Goal: Transaction & Acquisition: Purchase product/service

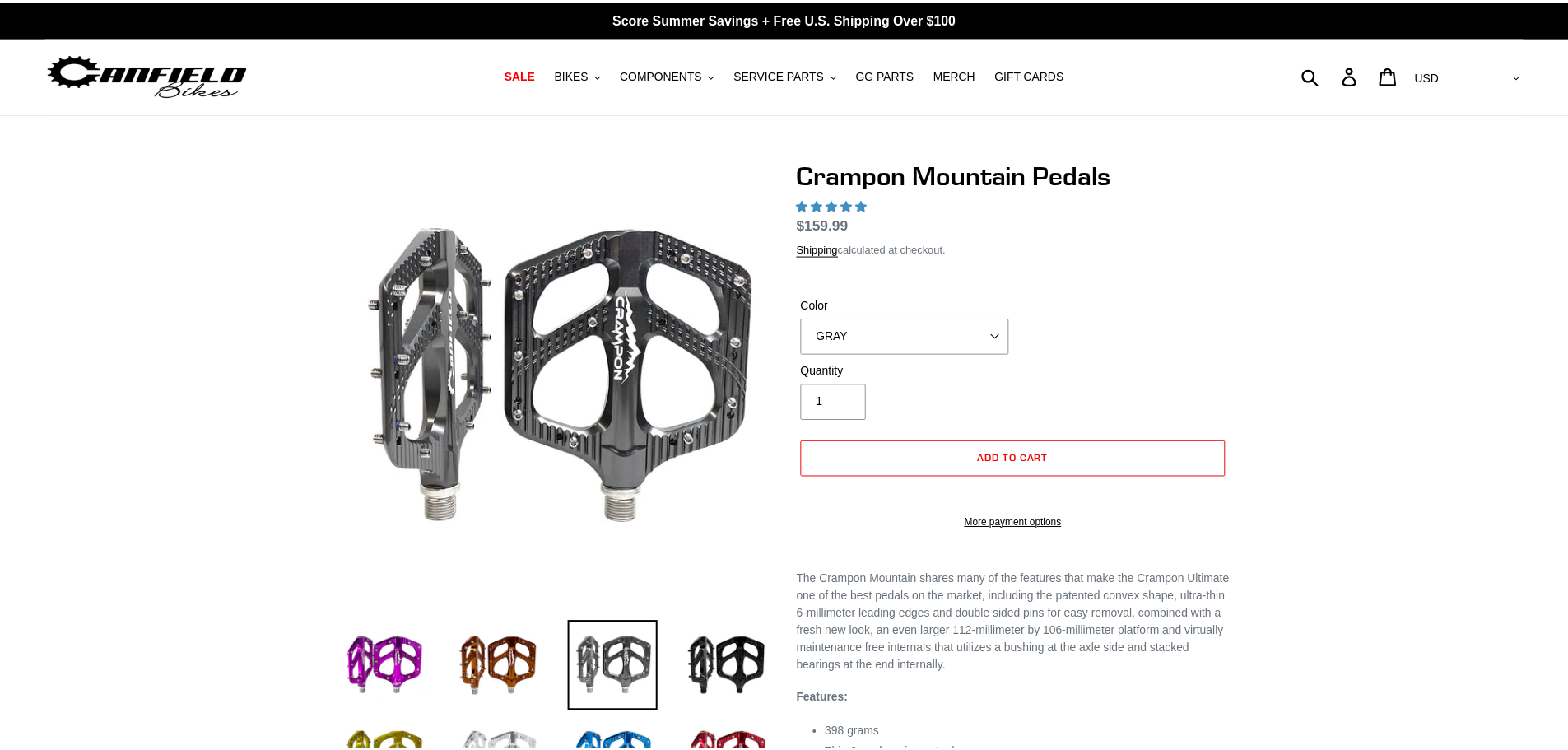
scroll to position [247, 0]
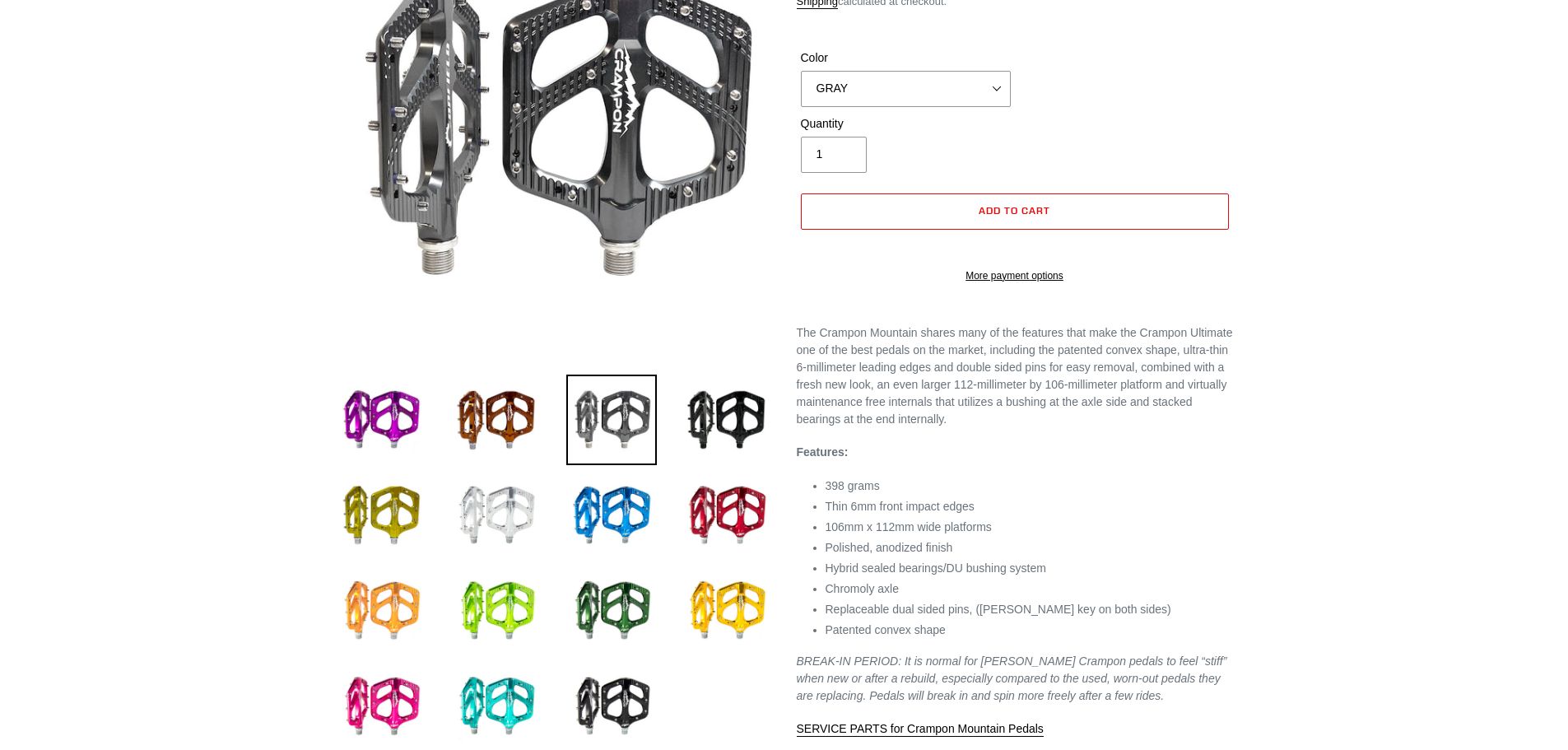
click at [395, 593] on img at bounding box center [381, 611] width 91 height 91
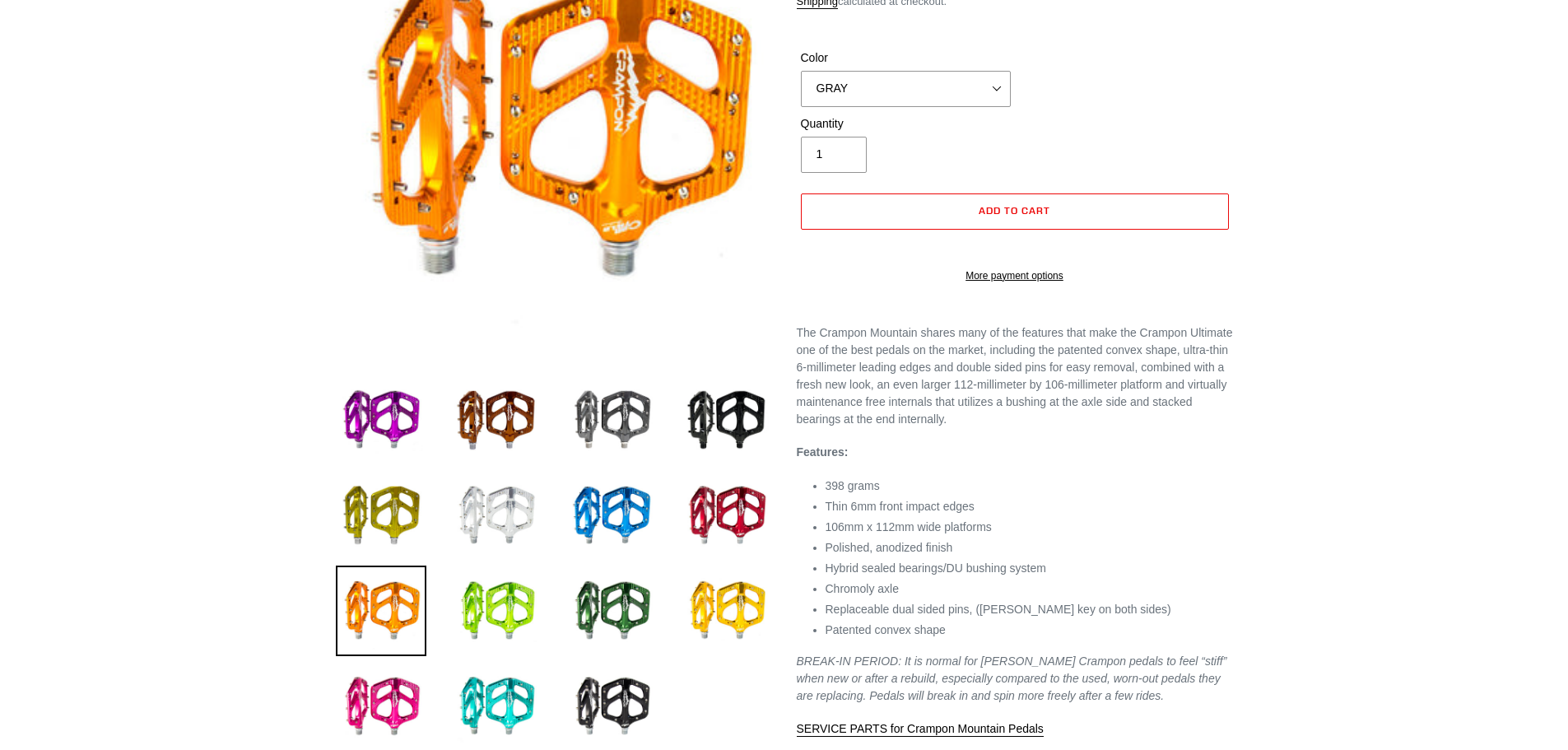
select select "ORANGE"
select select "highest-rating"
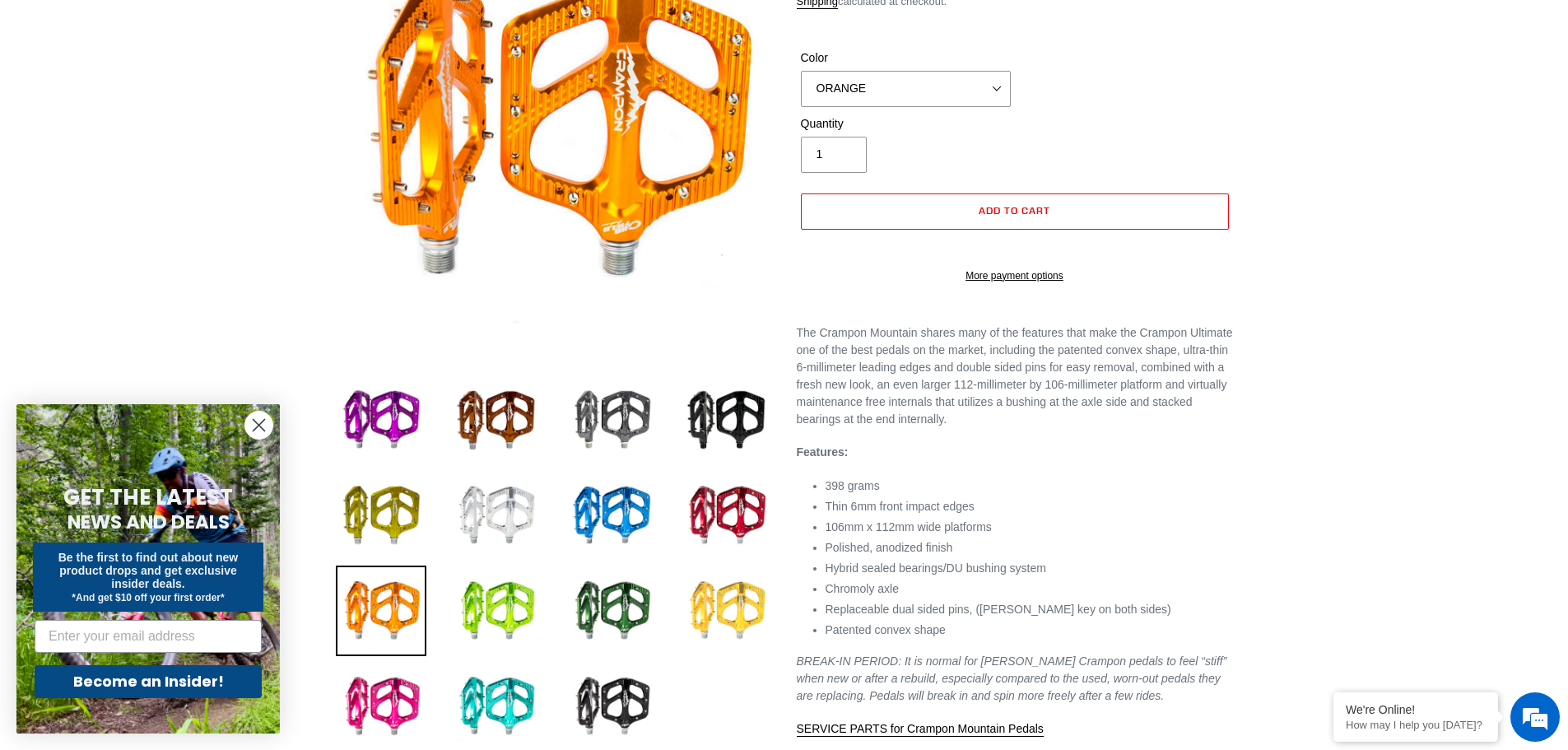
click at [744, 628] on img at bounding box center [727, 611] width 91 height 91
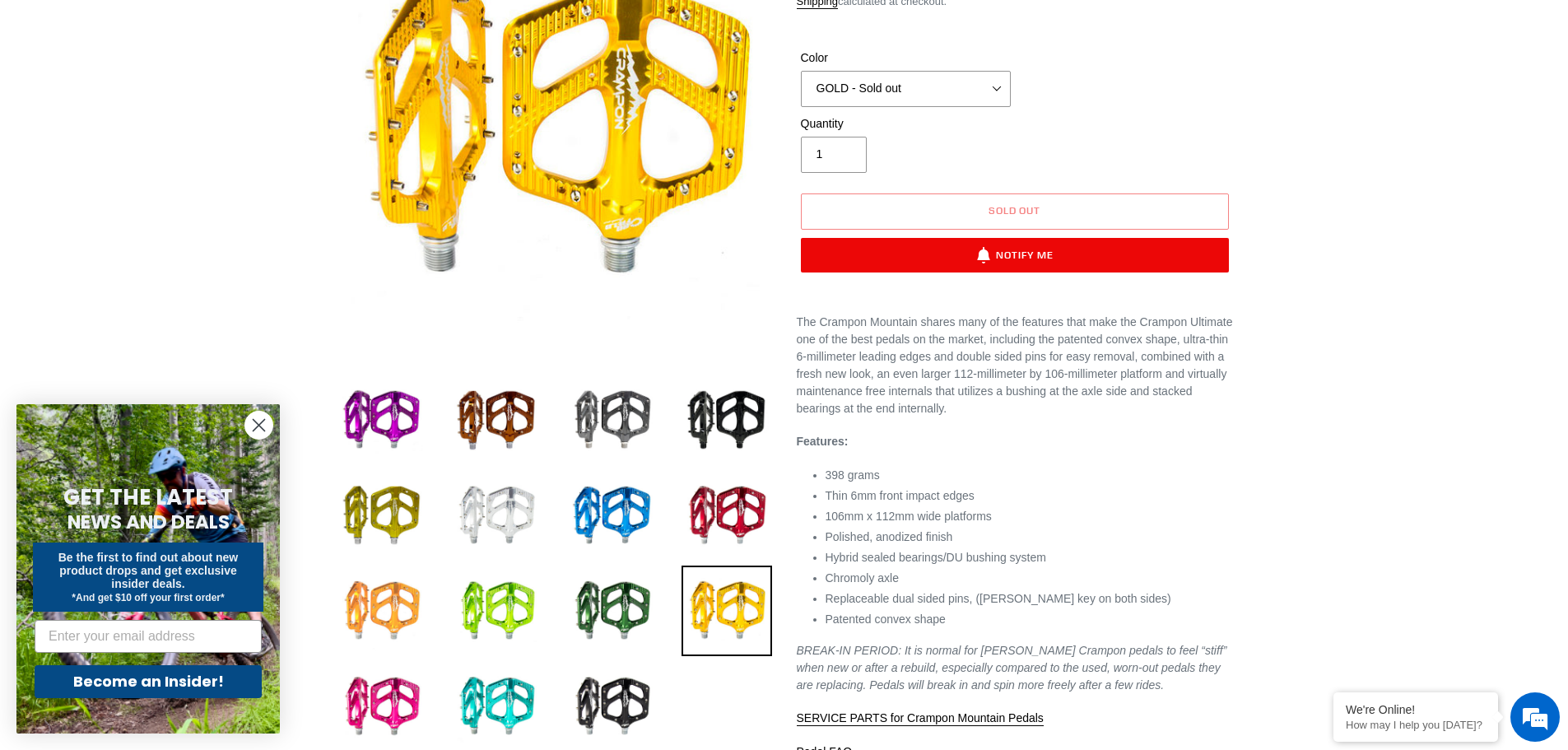
click at [381, 604] on img at bounding box center [381, 611] width 91 height 91
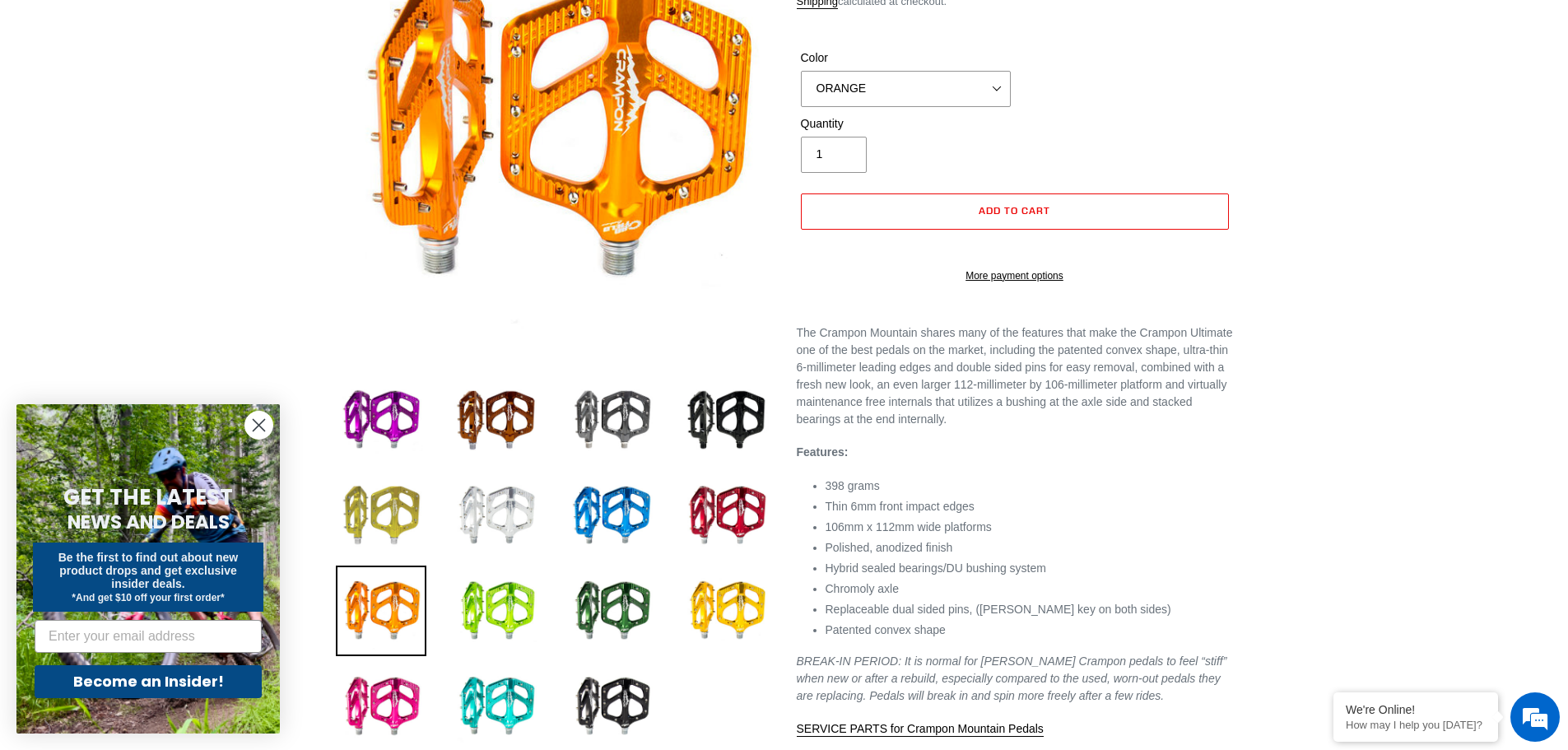
click at [387, 528] on img at bounding box center [381, 516] width 91 height 91
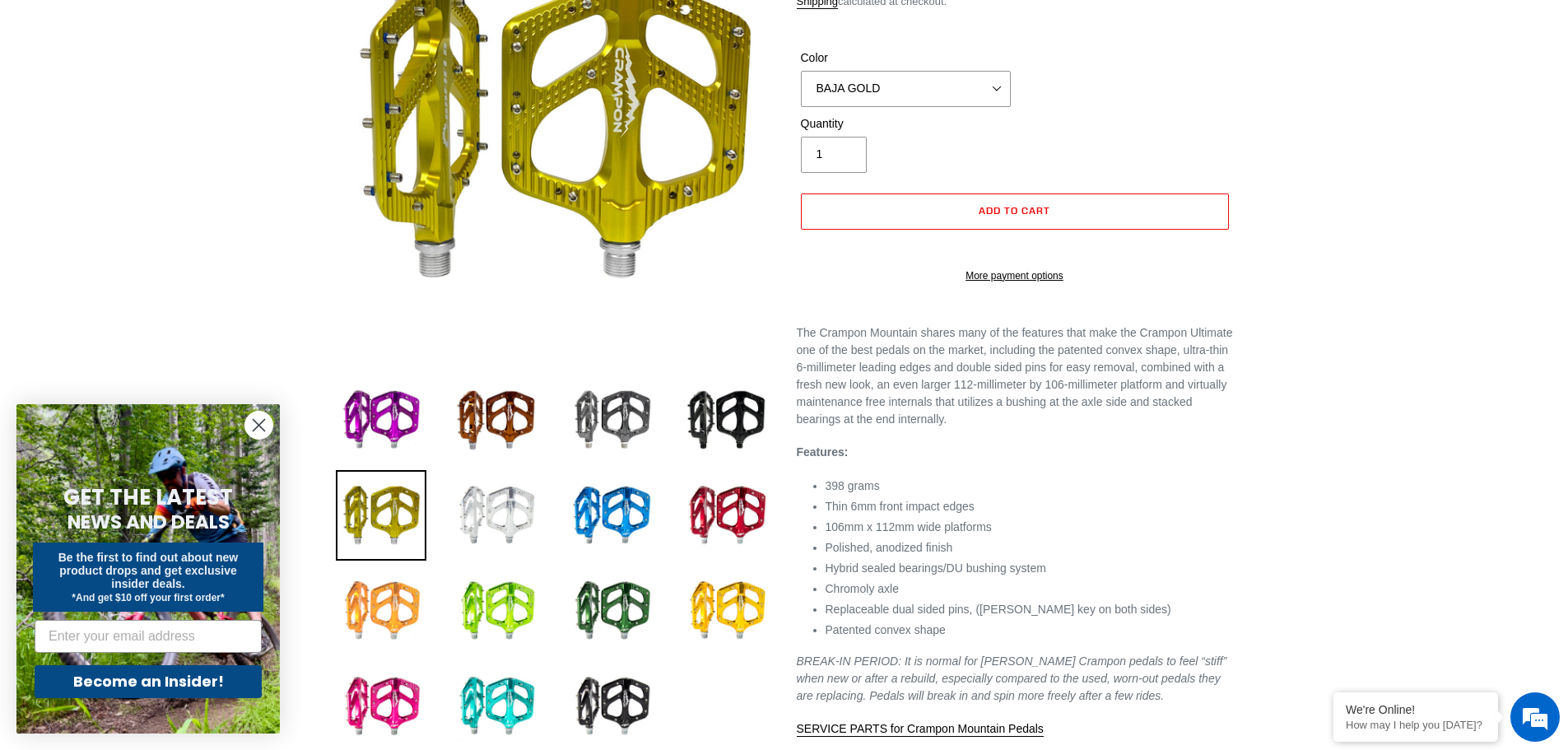
click at [368, 611] on img at bounding box center [381, 611] width 91 height 91
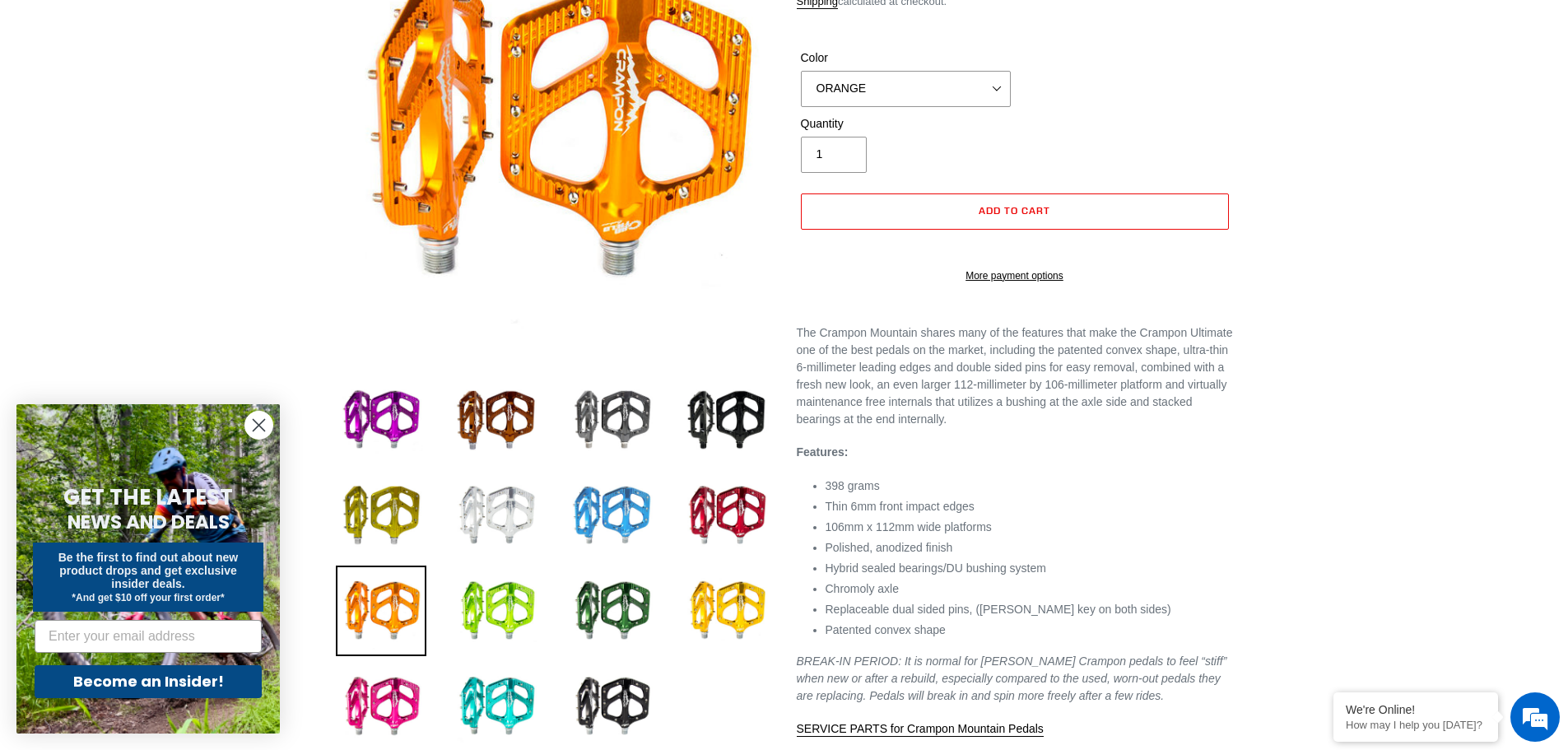
click at [619, 529] on img at bounding box center [612, 516] width 91 height 91
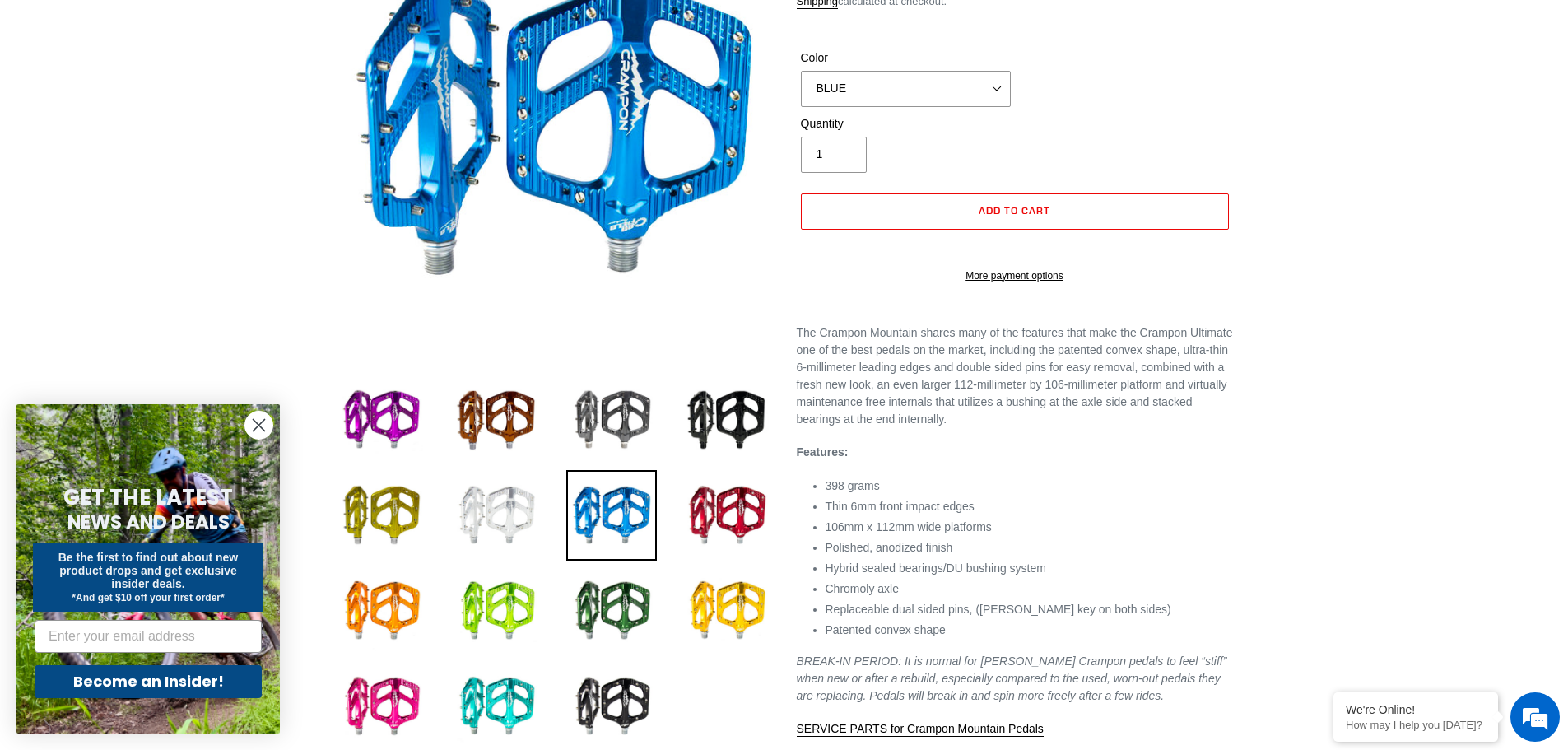
click at [491, 515] on img at bounding box center [497, 516] width 91 height 91
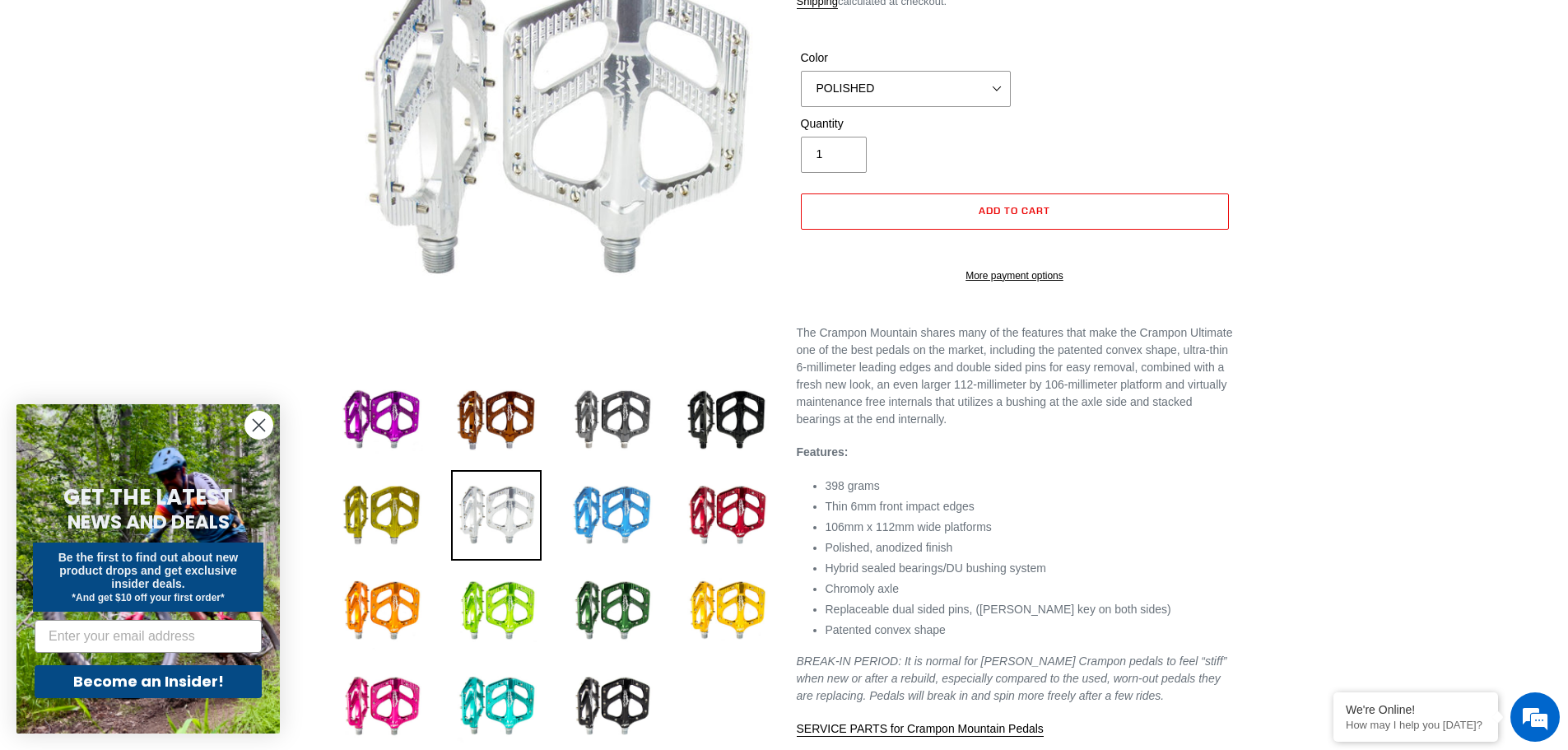
click at [608, 504] on img at bounding box center [612, 516] width 91 height 91
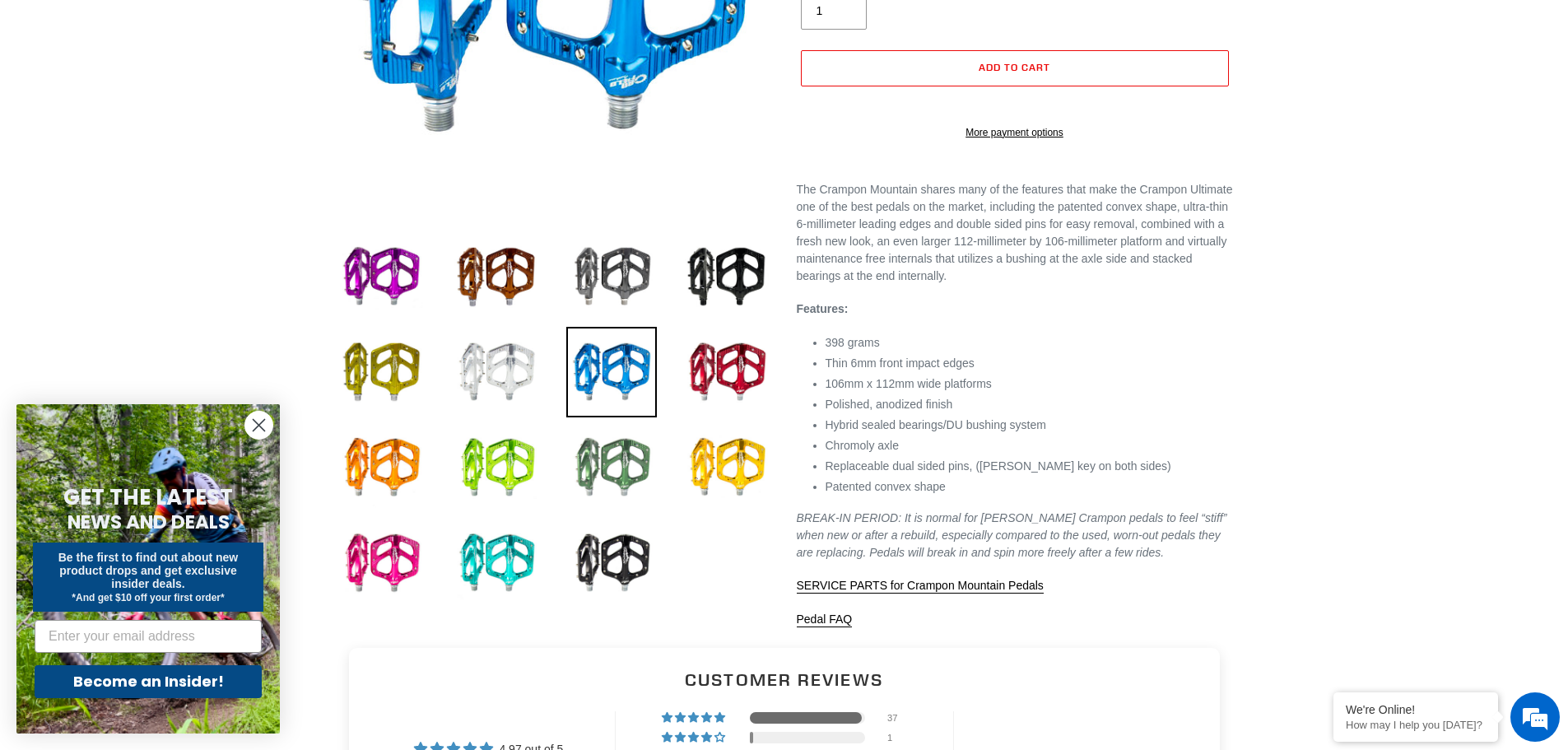
scroll to position [411, 0]
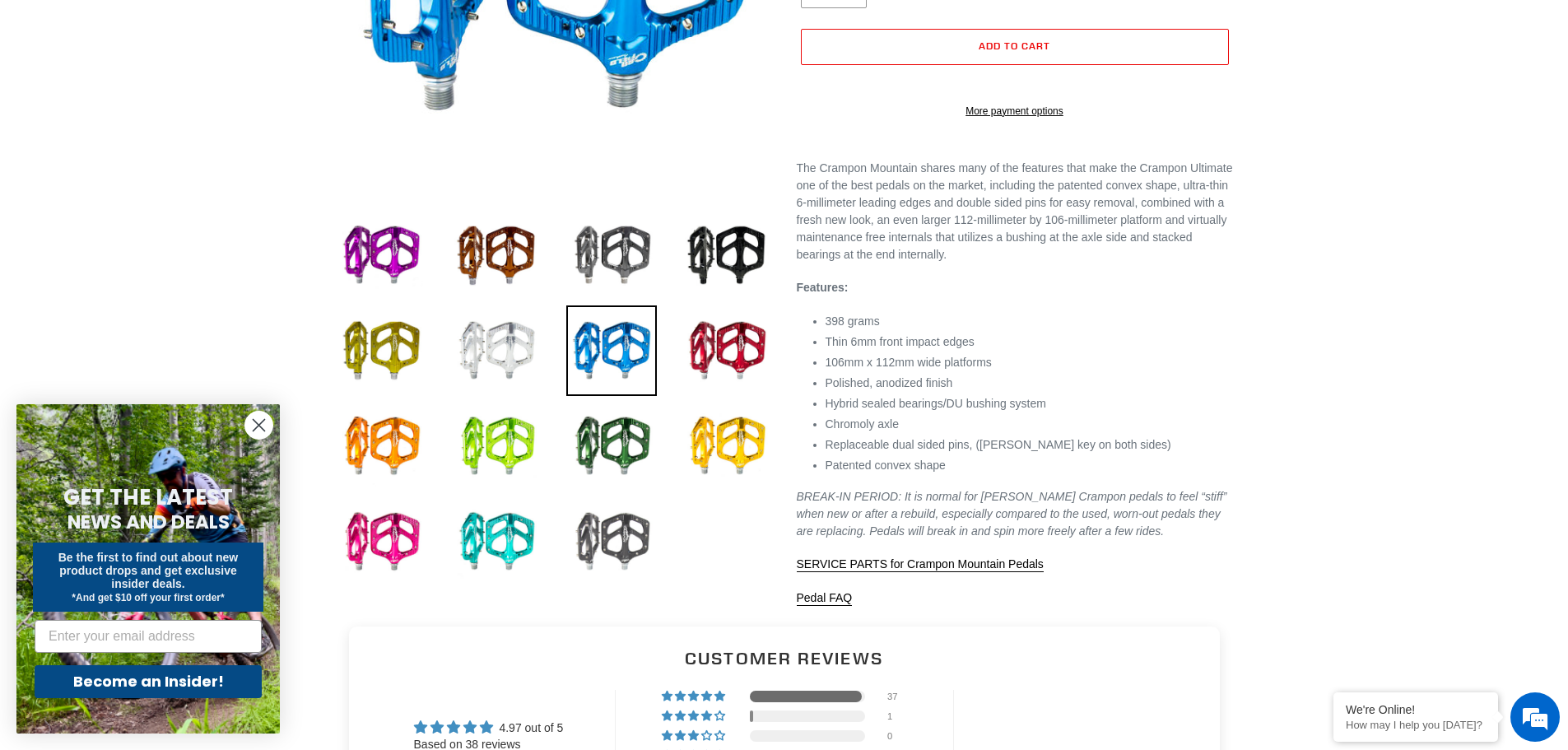
click at [610, 535] on img at bounding box center [612, 542] width 91 height 91
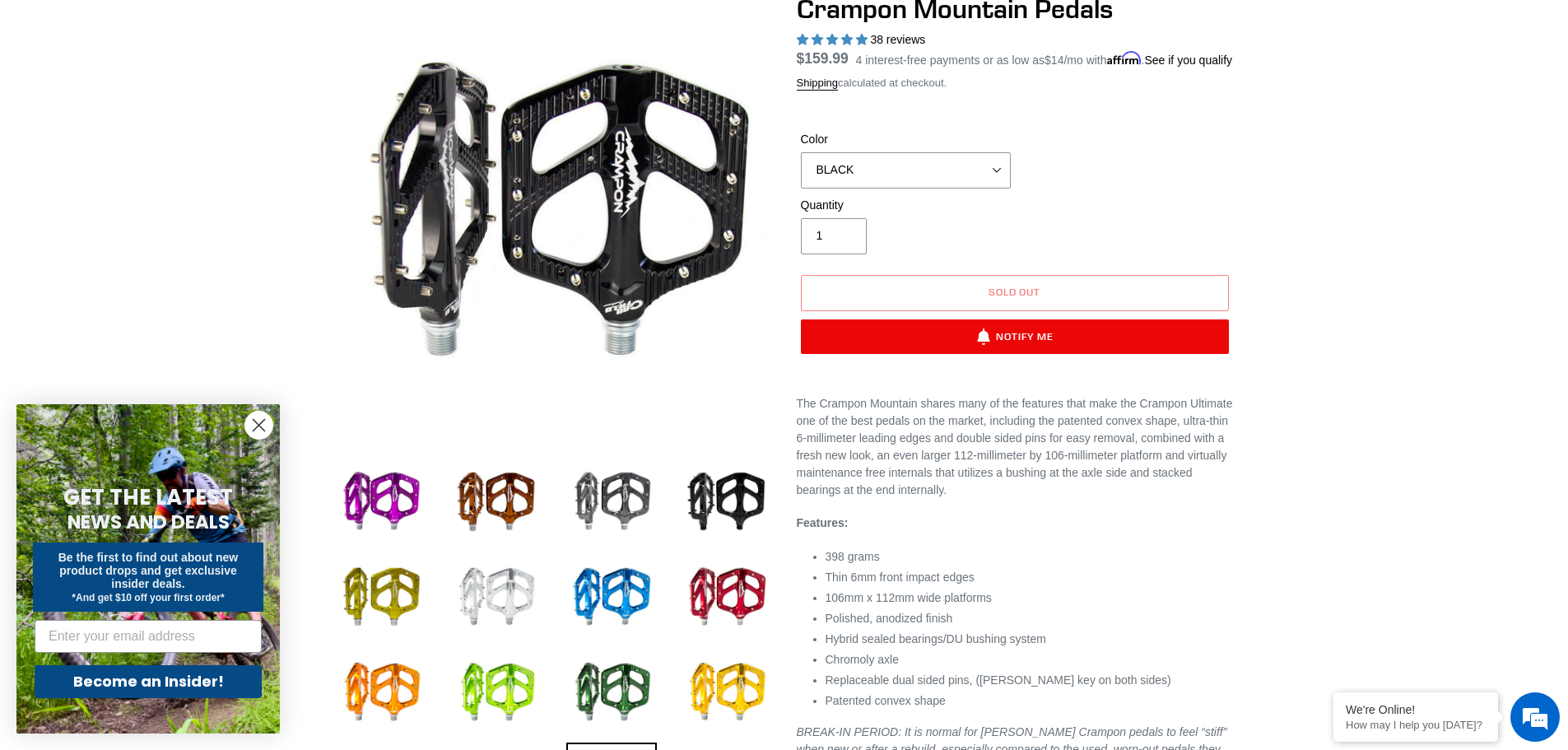
scroll to position [165, 0]
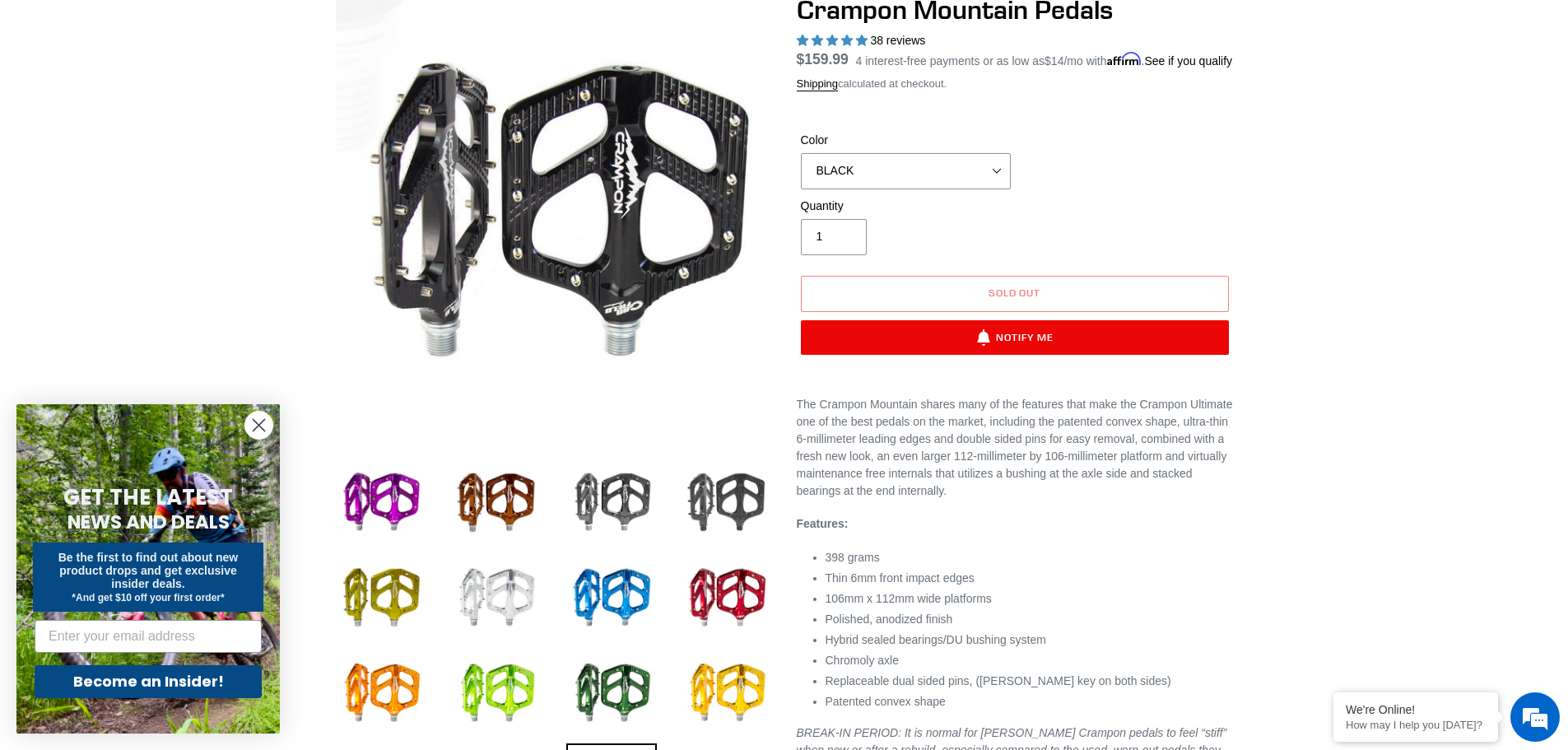
click at [742, 510] on img at bounding box center [727, 502] width 91 height 91
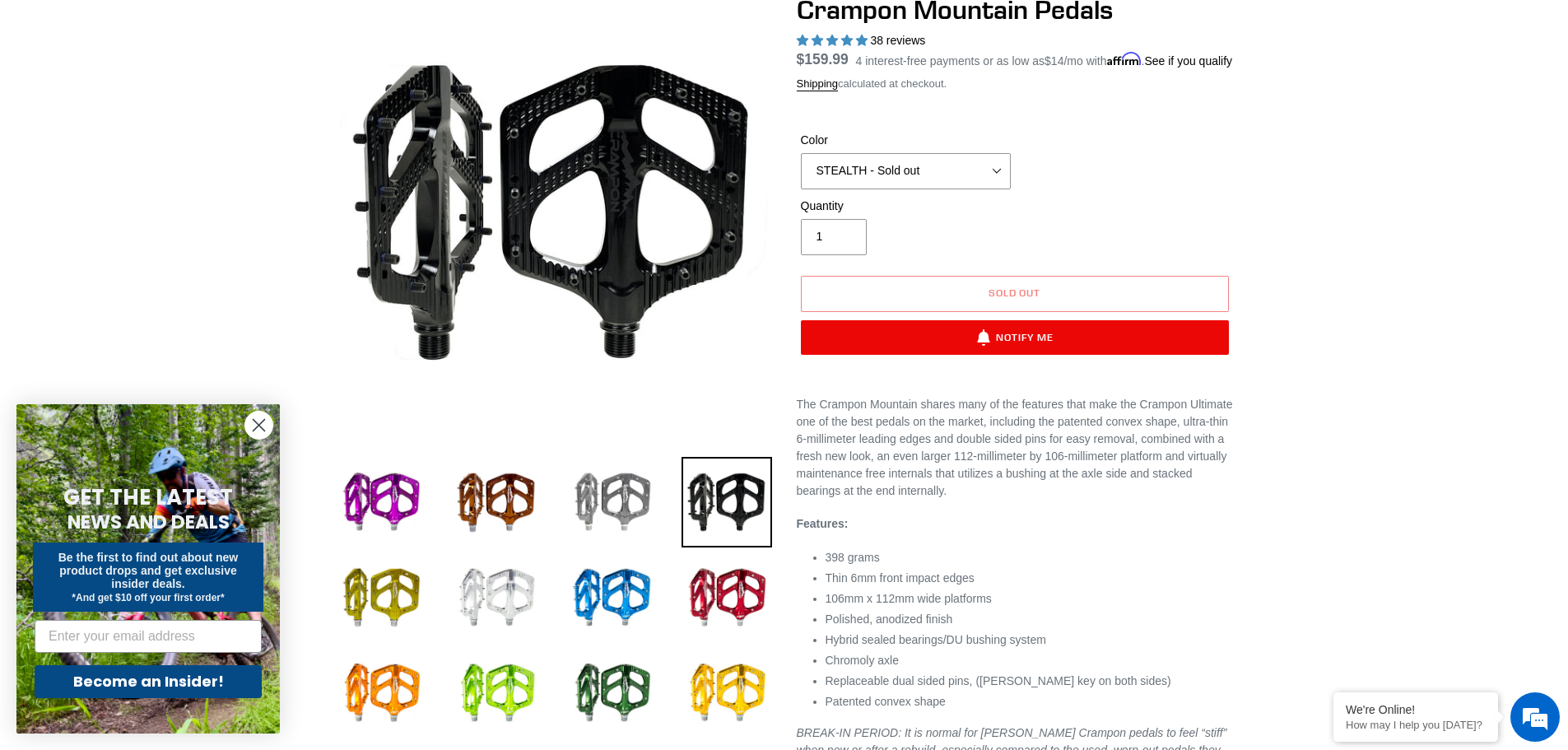
click at [612, 515] on img at bounding box center [612, 502] width 91 height 91
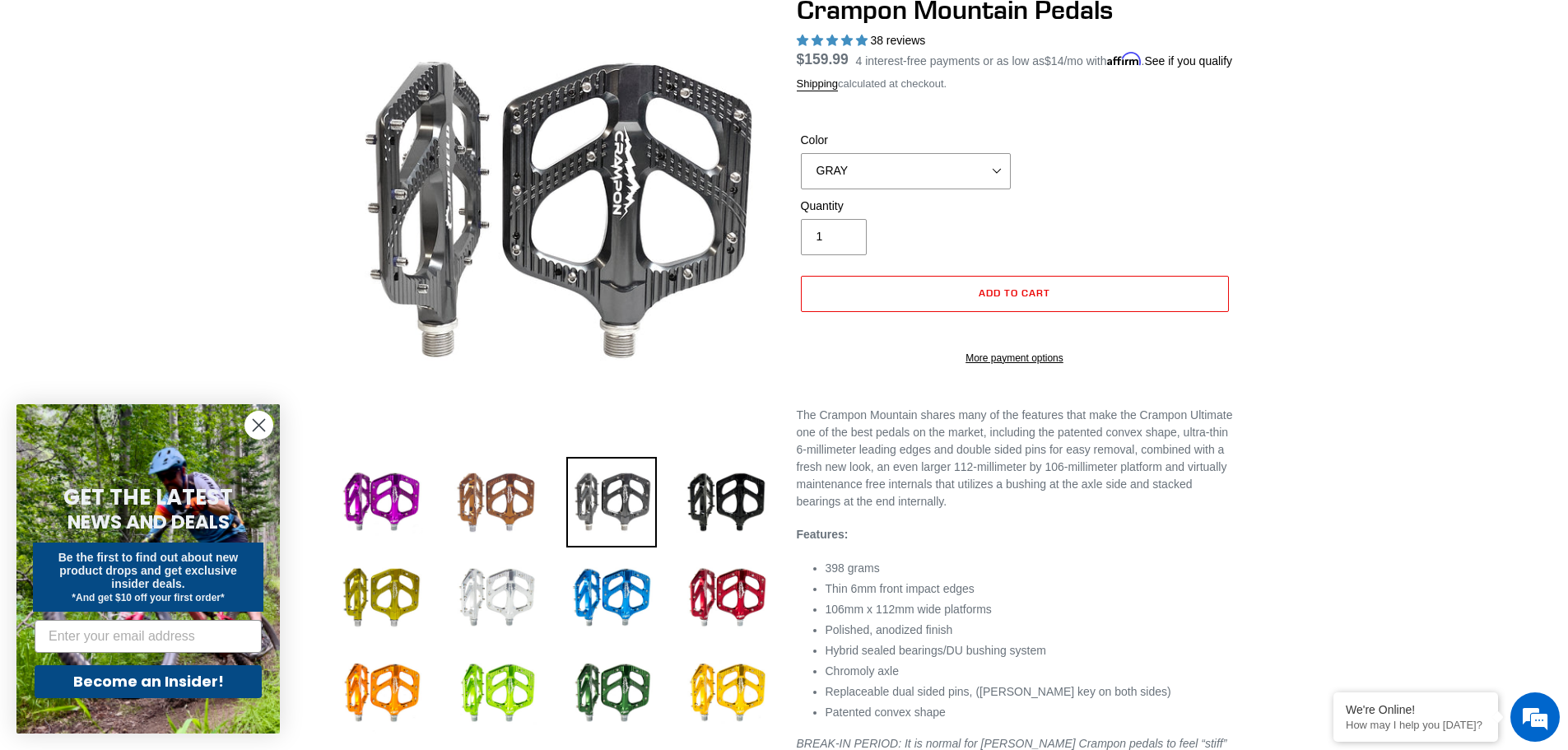
click at [462, 498] on img at bounding box center [497, 502] width 91 height 91
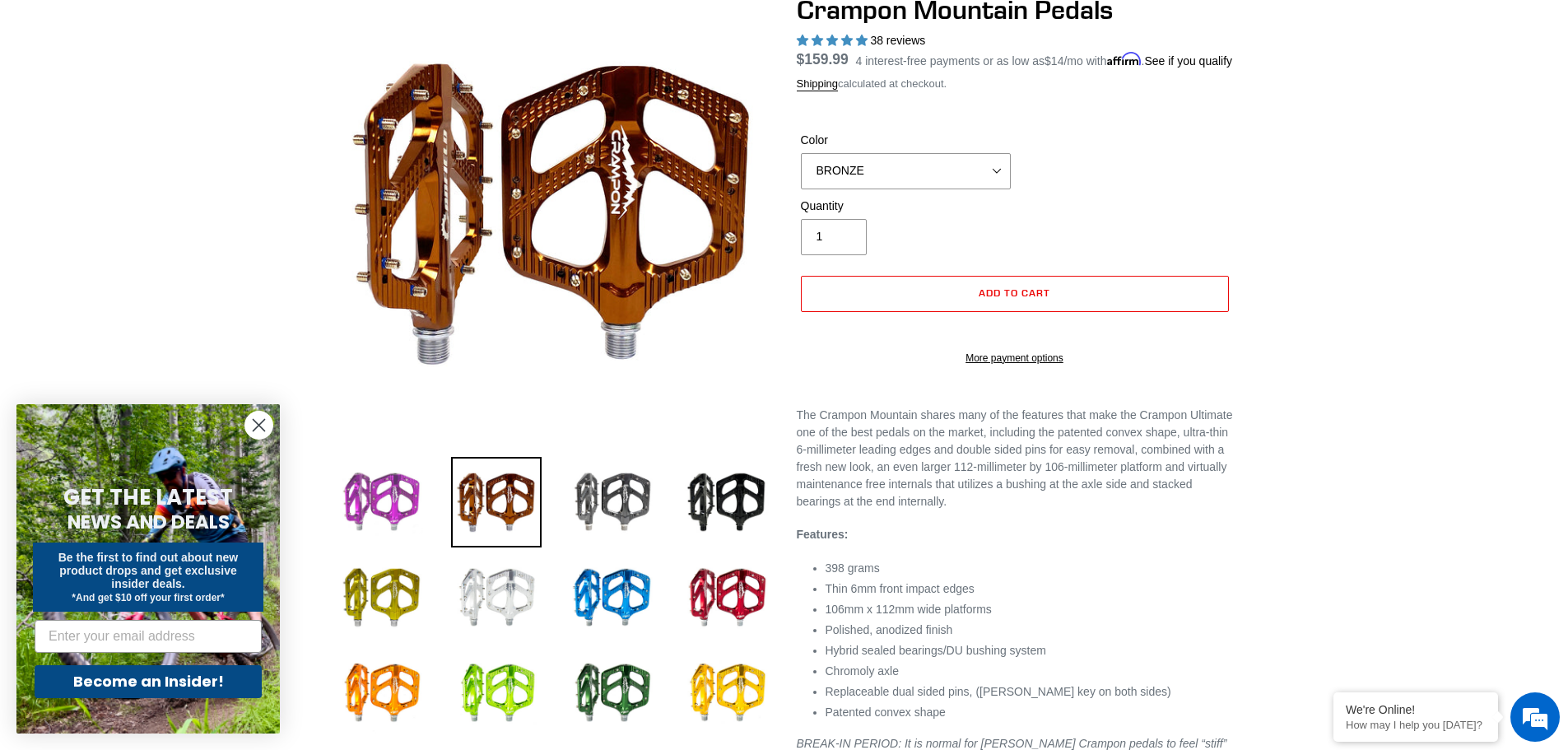
click at [354, 497] on img at bounding box center [381, 502] width 91 height 91
select select "PURPLE"
